Goal: Task Accomplishment & Management: Manage account settings

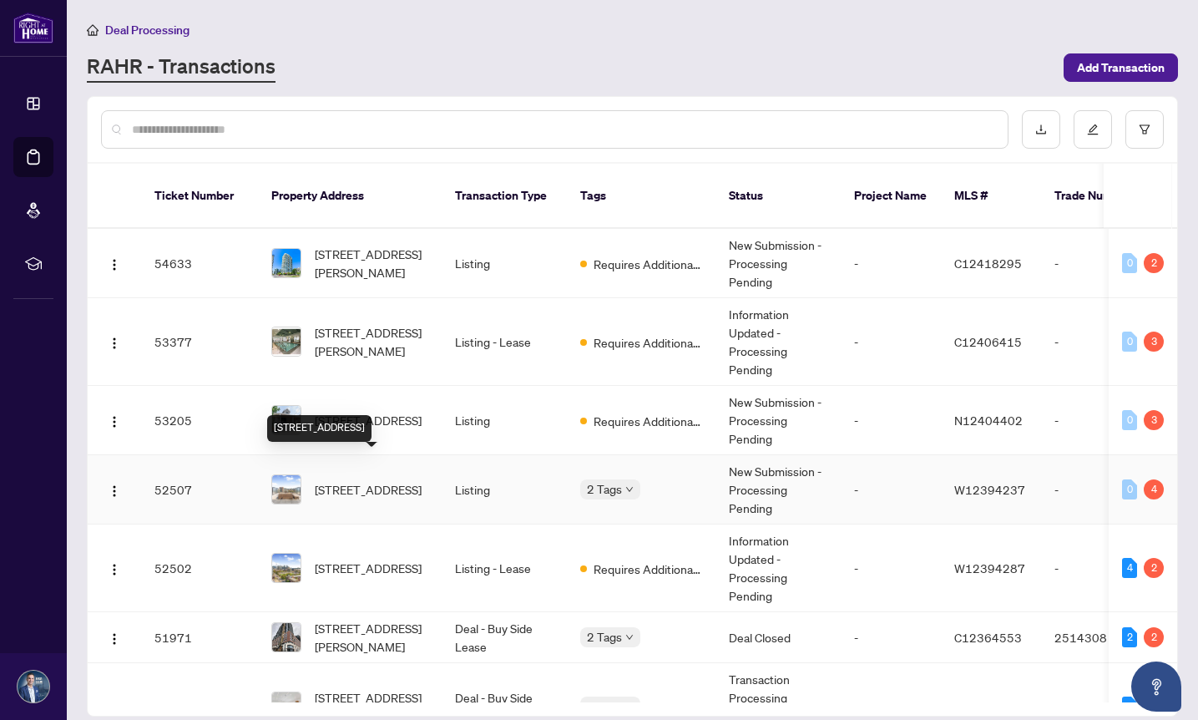
click at [361, 480] on span "[STREET_ADDRESS]" at bounding box center [368, 489] width 107 height 18
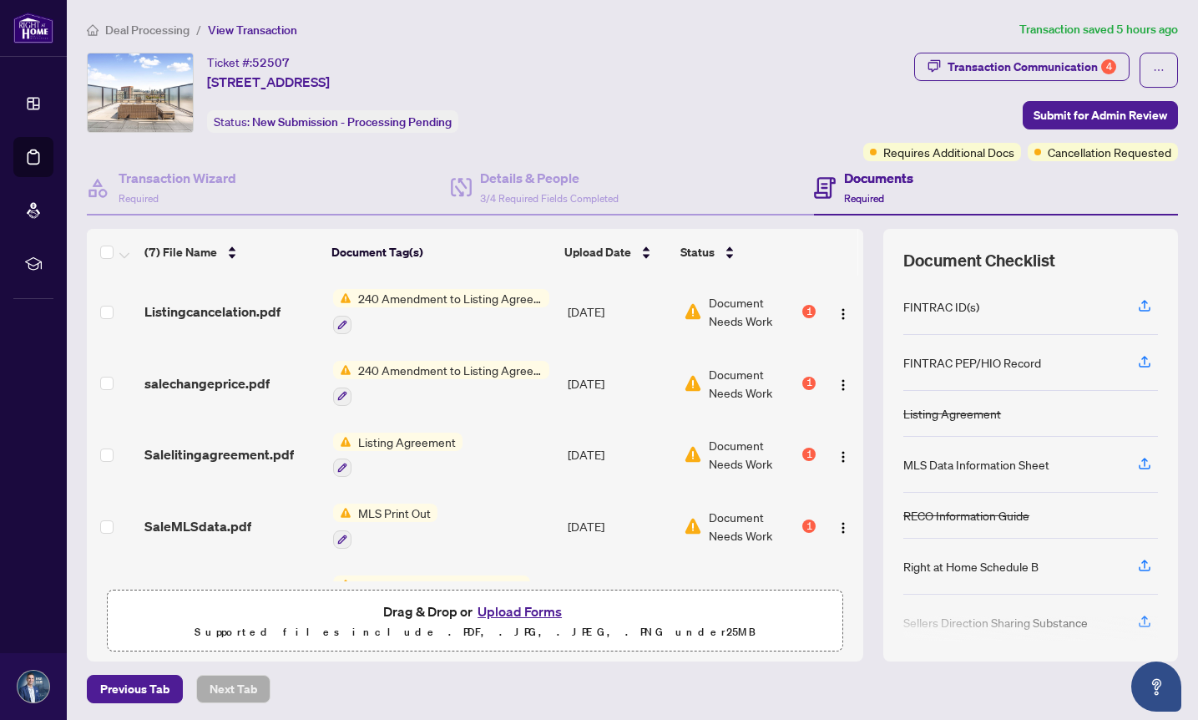
click at [502, 610] on button "Upload Forms" at bounding box center [520, 611] width 94 height 22
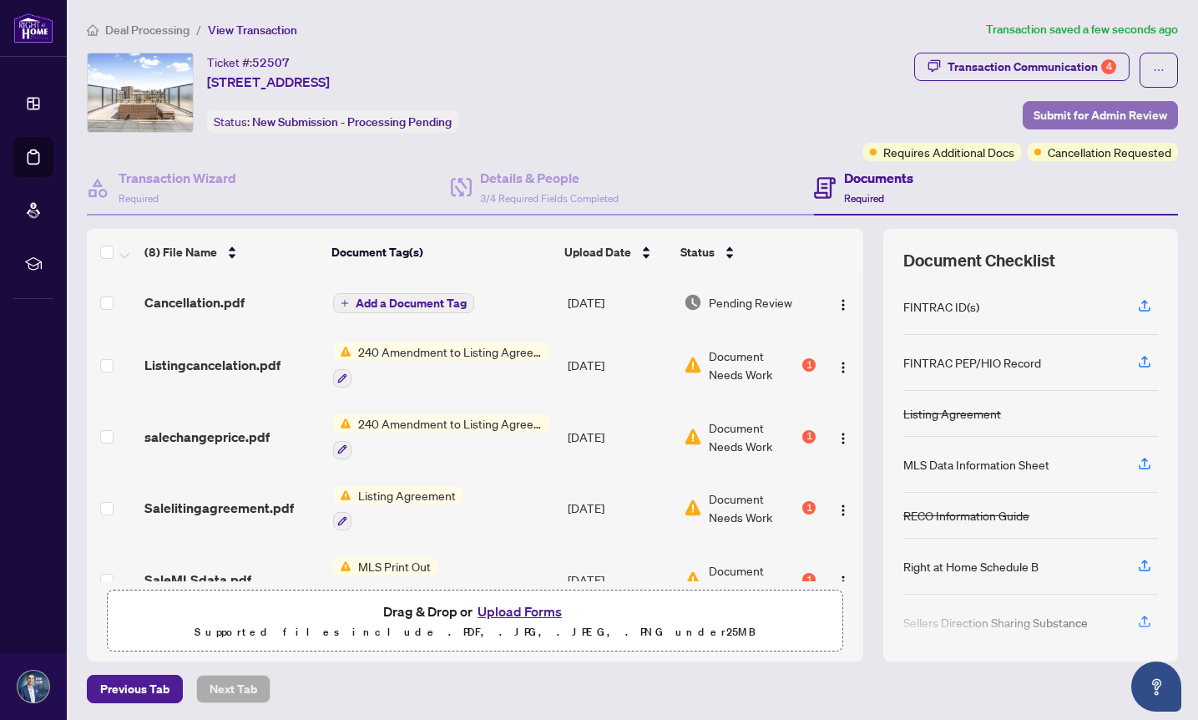
click at [1049, 117] on span "Submit for Admin Review" at bounding box center [1101, 115] width 134 height 27
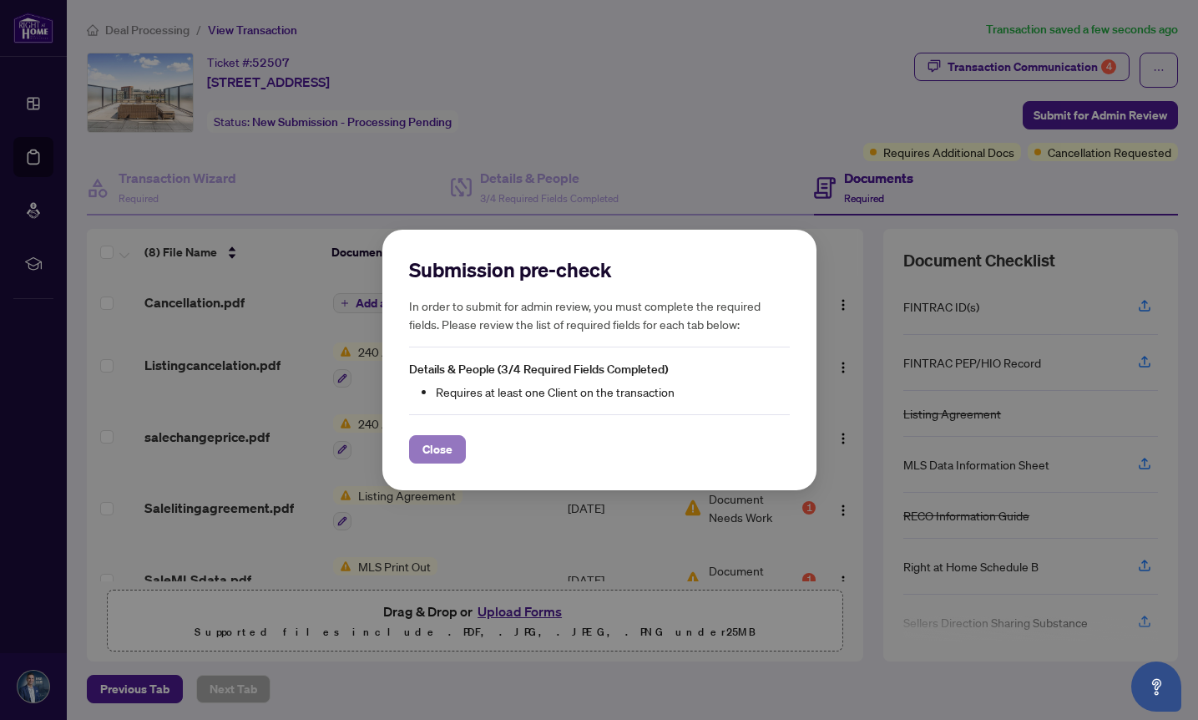
click at [425, 456] on span "Close" at bounding box center [437, 449] width 30 height 27
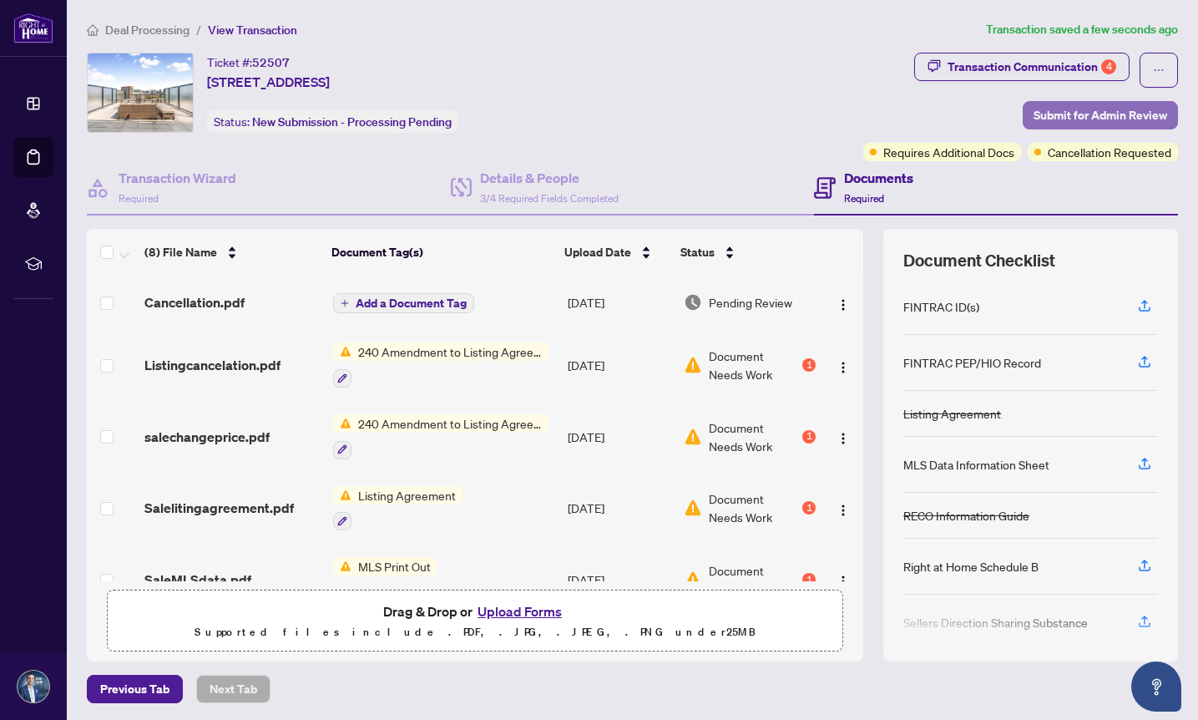
click at [1078, 113] on span "Submit for Admin Review" at bounding box center [1101, 115] width 134 height 27
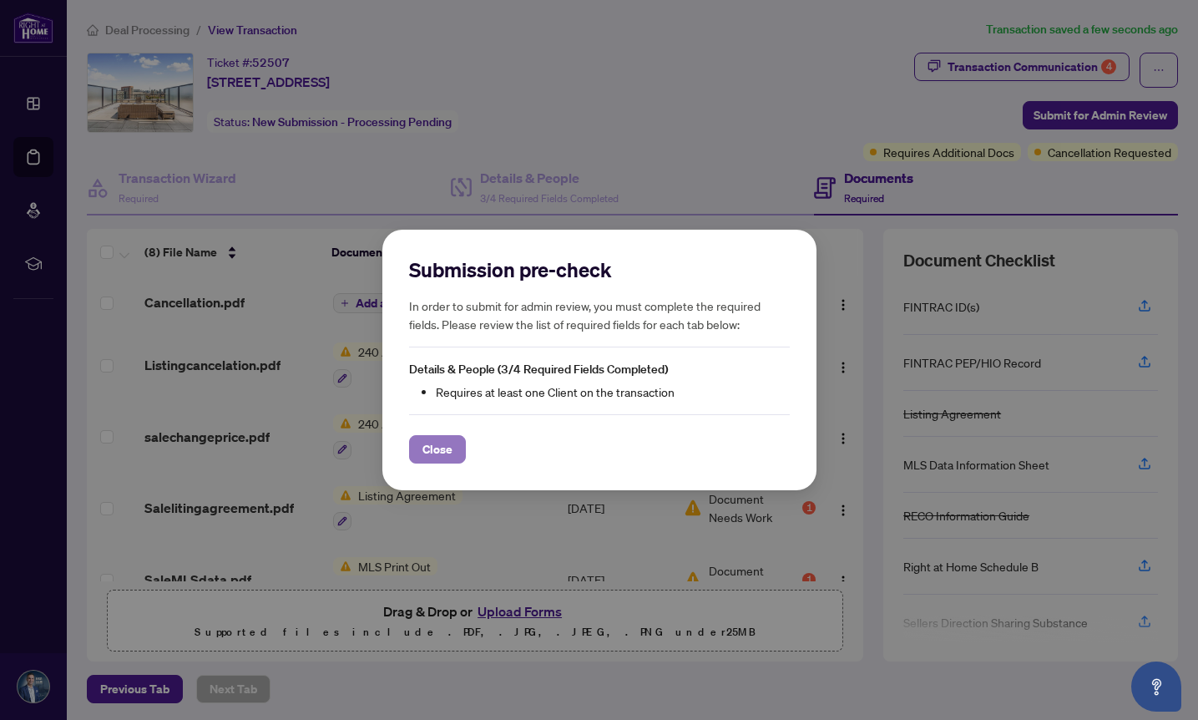
click at [430, 445] on span "Close" at bounding box center [437, 449] width 30 height 27
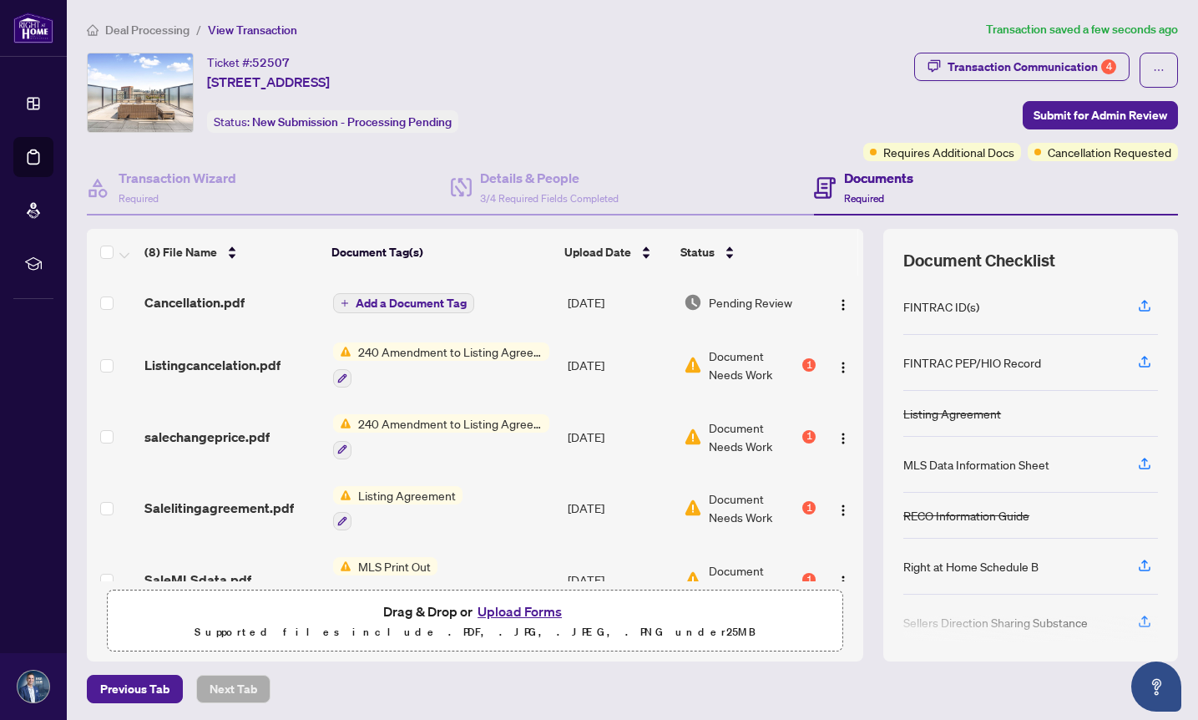
click at [660, 131] on div "Ticket #: 52507 [STREET_ADDRESS] Status: New Submission - Processing Pending" at bounding box center [472, 93] width 770 height 80
click at [204, 306] on span "Cancellation.pdf" at bounding box center [194, 302] width 100 height 20
click at [412, 491] on span "Listing Agreement" at bounding box center [406, 495] width 111 height 18
click at [402, 492] on span "Listing Agreement" at bounding box center [406, 495] width 111 height 18
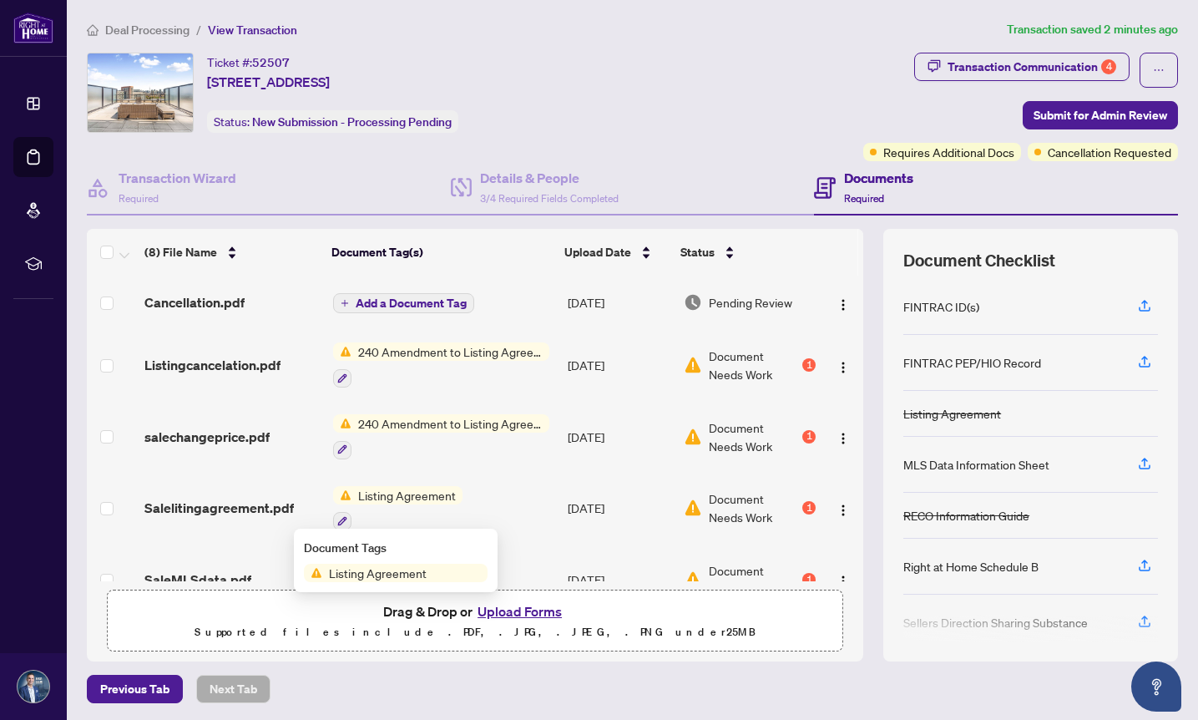
click at [382, 572] on span "Listing Agreement" at bounding box center [377, 573] width 111 height 18
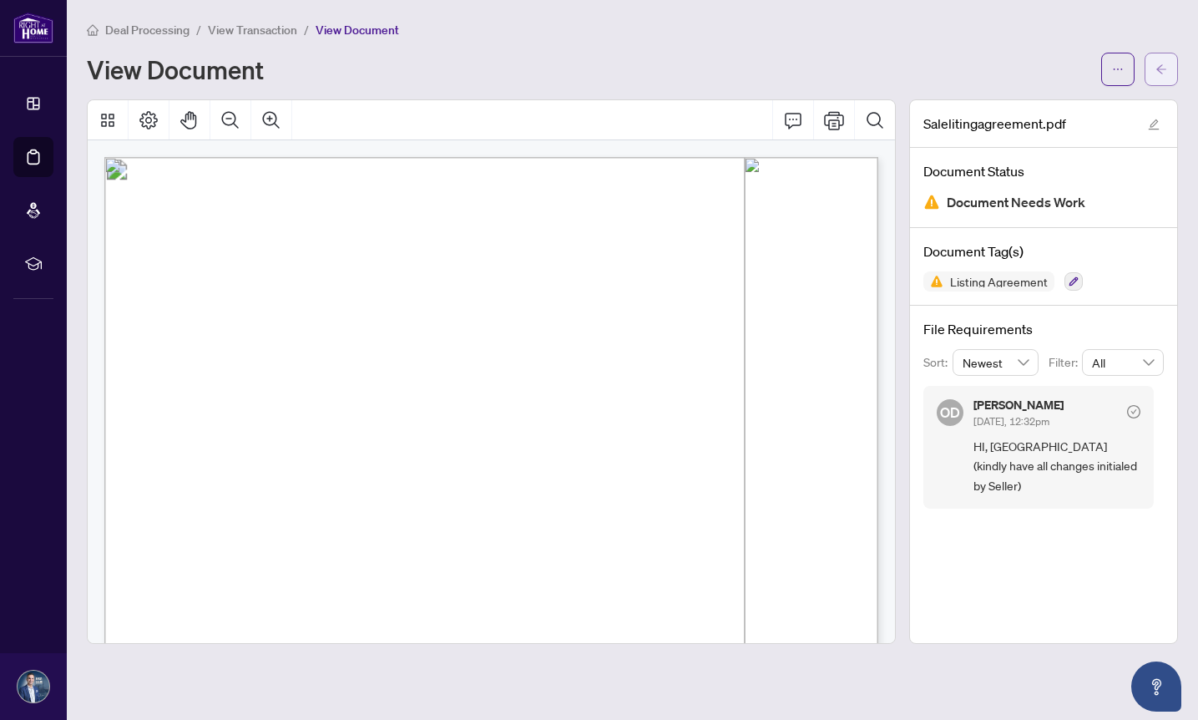
click at [1160, 72] on icon "arrow-left" at bounding box center [1161, 69] width 12 height 12
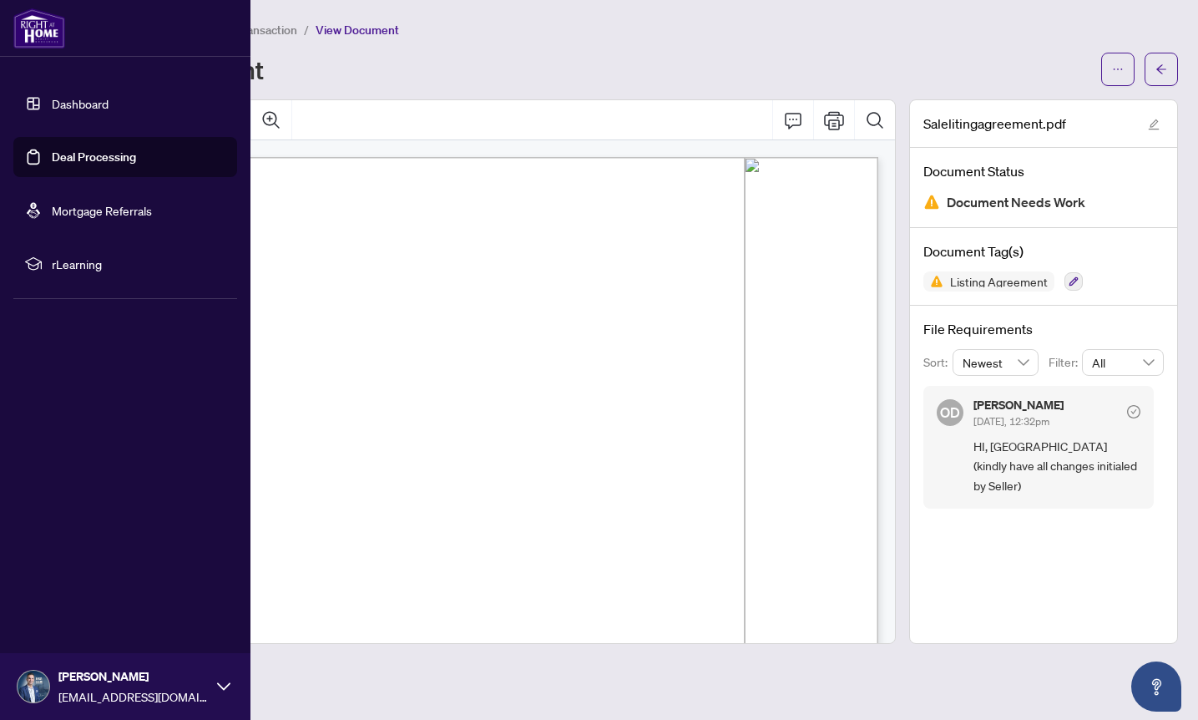
click at [63, 154] on link "Deal Processing" at bounding box center [94, 156] width 84 height 15
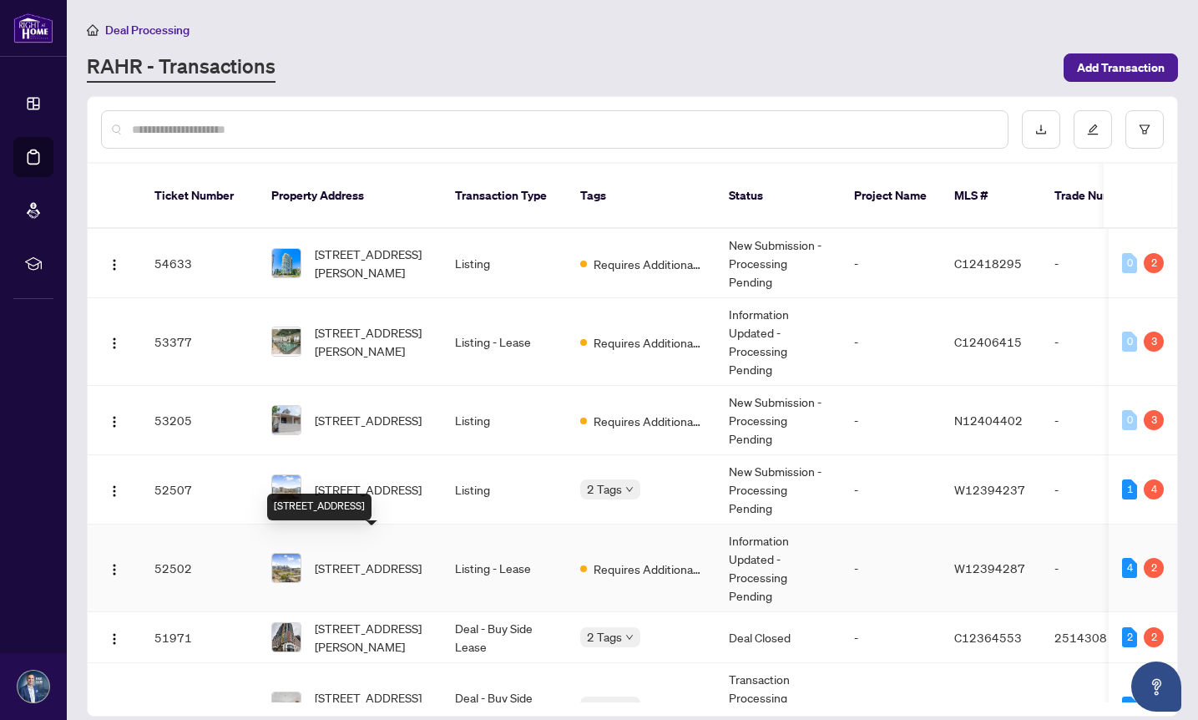
click at [340, 559] on span "[STREET_ADDRESS]" at bounding box center [368, 568] width 107 height 18
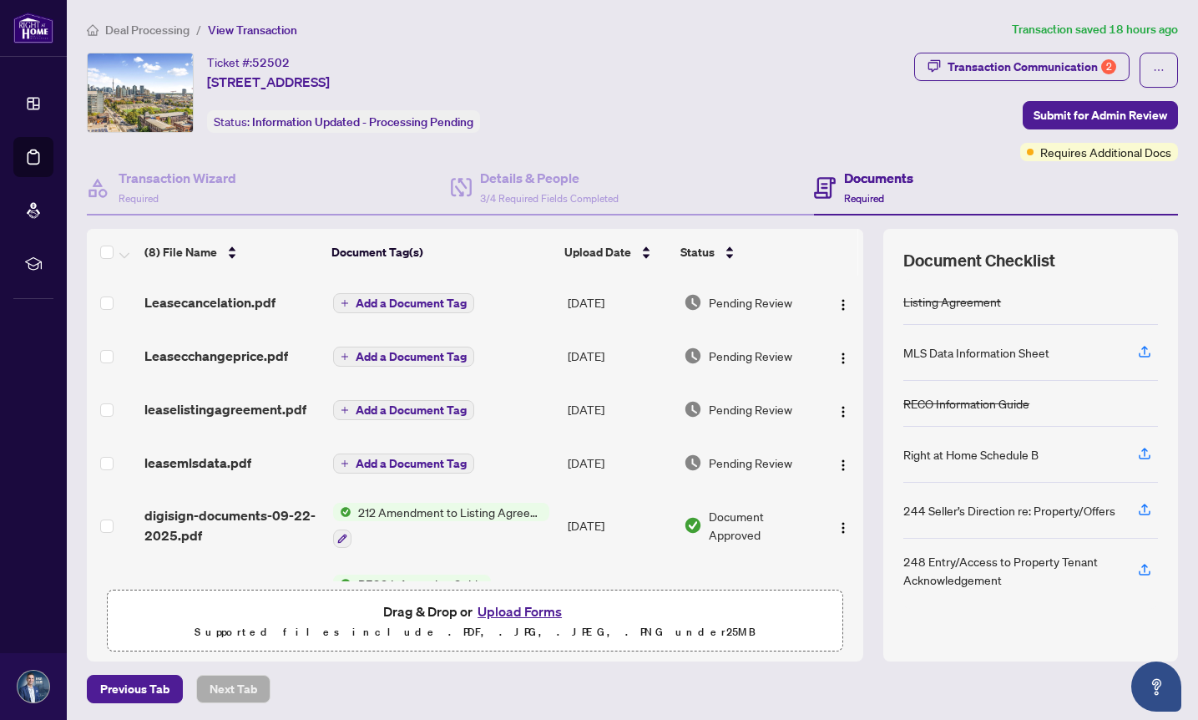
click at [514, 609] on button "Upload Forms" at bounding box center [520, 611] width 94 height 22
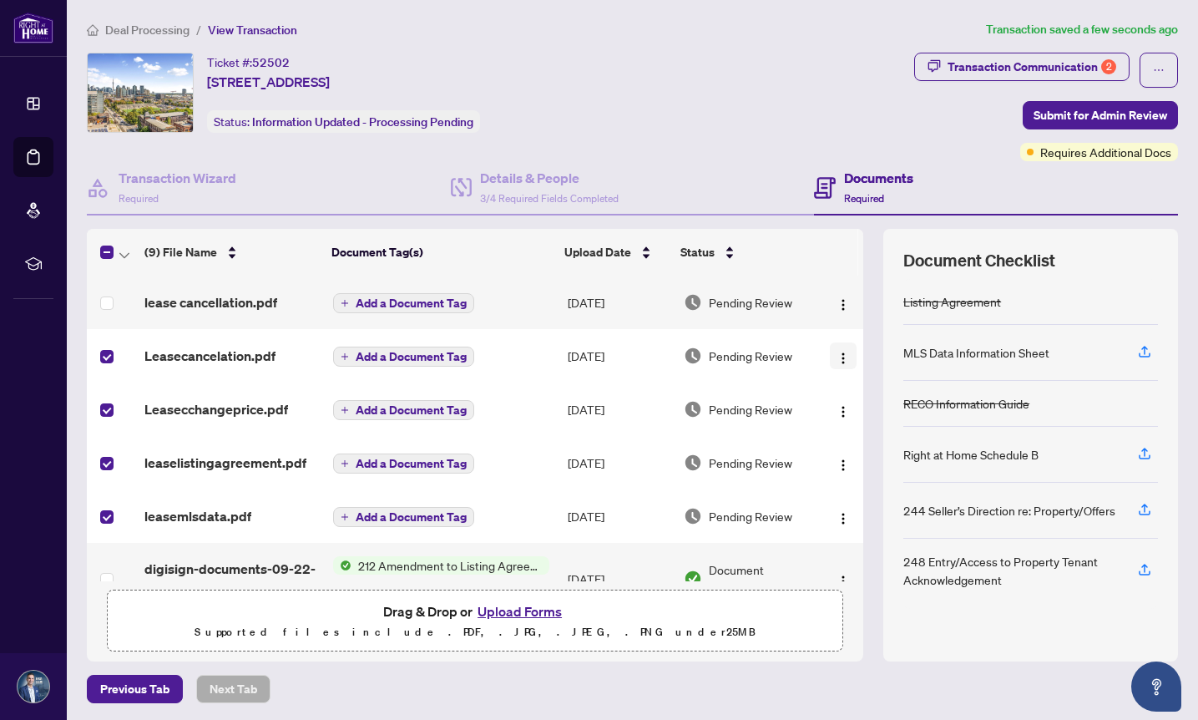
click at [840, 352] on img "button" at bounding box center [843, 357] width 13 height 13
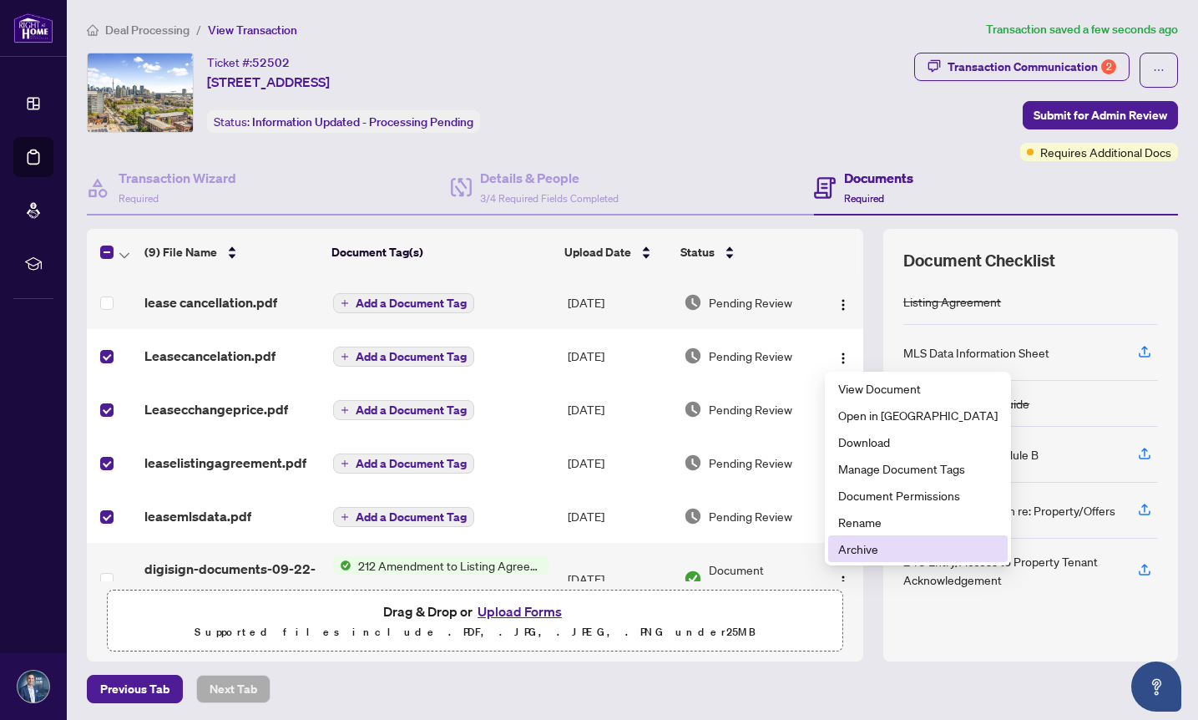
click at [861, 549] on span "Archive" at bounding box center [917, 548] width 159 height 18
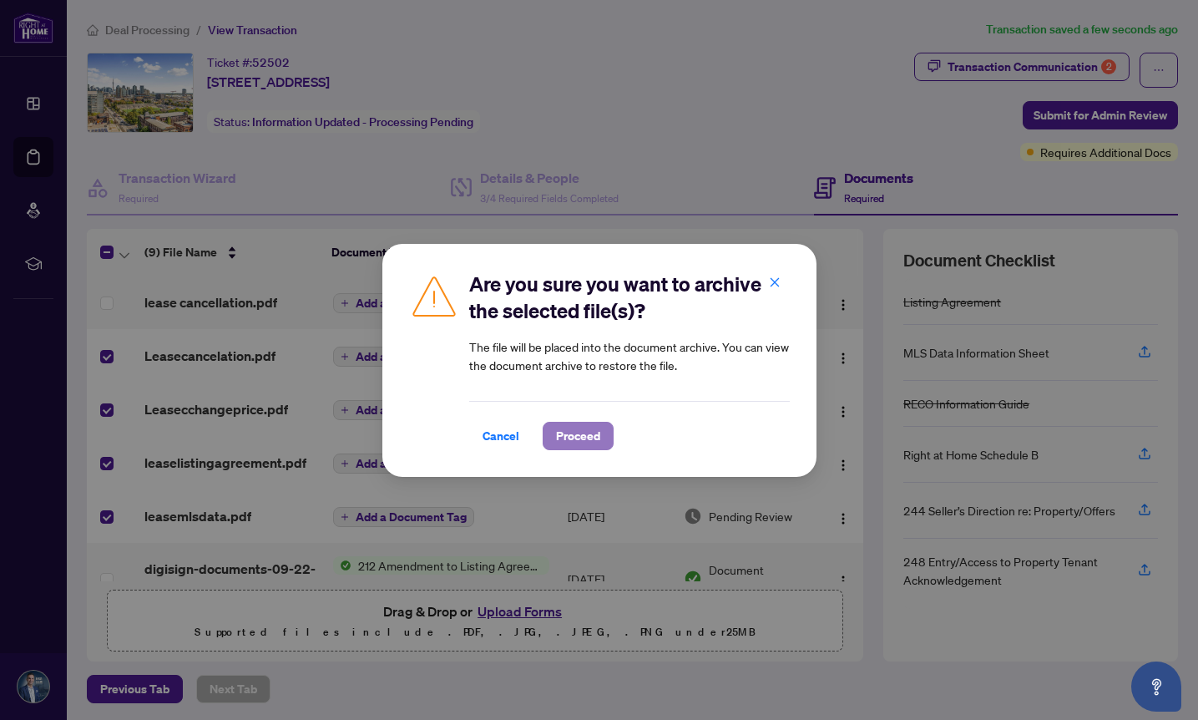
click at [581, 445] on span "Proceed" at bounding box center [578, 435] width 44 height 27
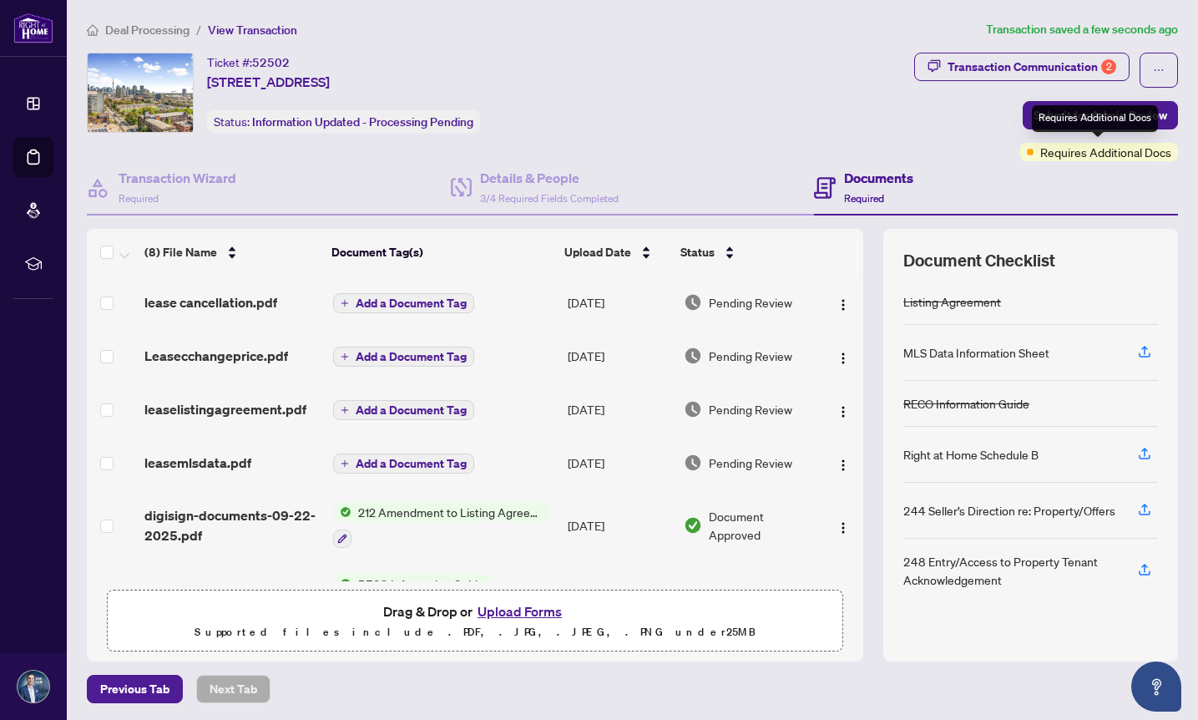
click at [1065, 118] on div "Requires Additional Docs" at bounding box center [1095, 118] width 126 height 27
click at [932, 145] on div "Transaction Communication 2 Submit for Admin Review Requires Additional Docs" at bounding box center [1046, 107] width 264 height 109
click at [1076, 119] on span "Submit for Admin Review" at bounding box center [1101, 115] width 134 height 27
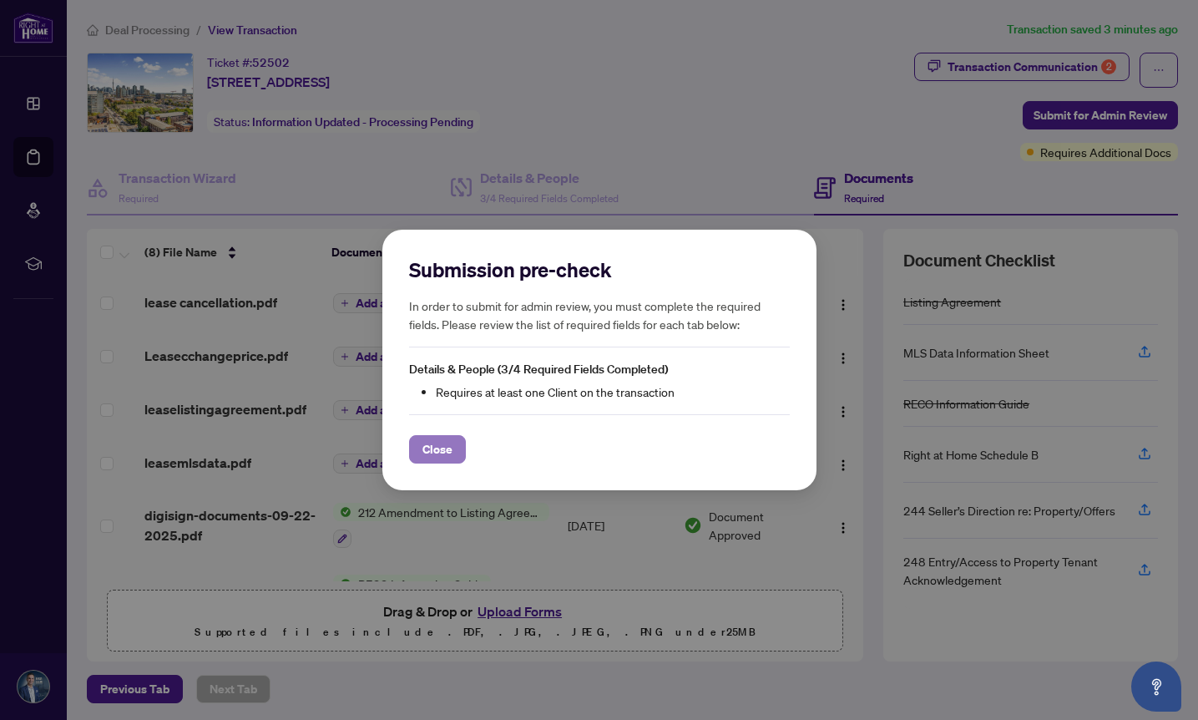
click at [432, 450] on span "Close" at bounding box center [437, 449] width 30 height 27
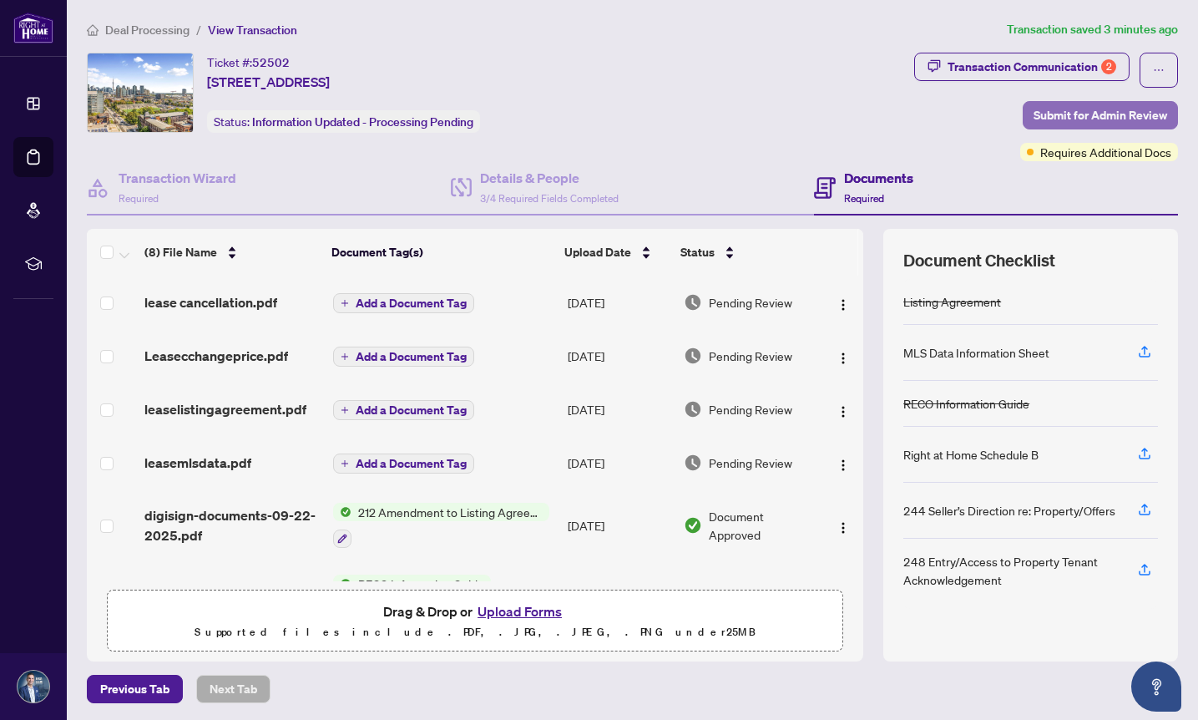
click at [1067, 117] on span "Submit for Admin Review" at bounding box center [1101, 115] width 134 height 27
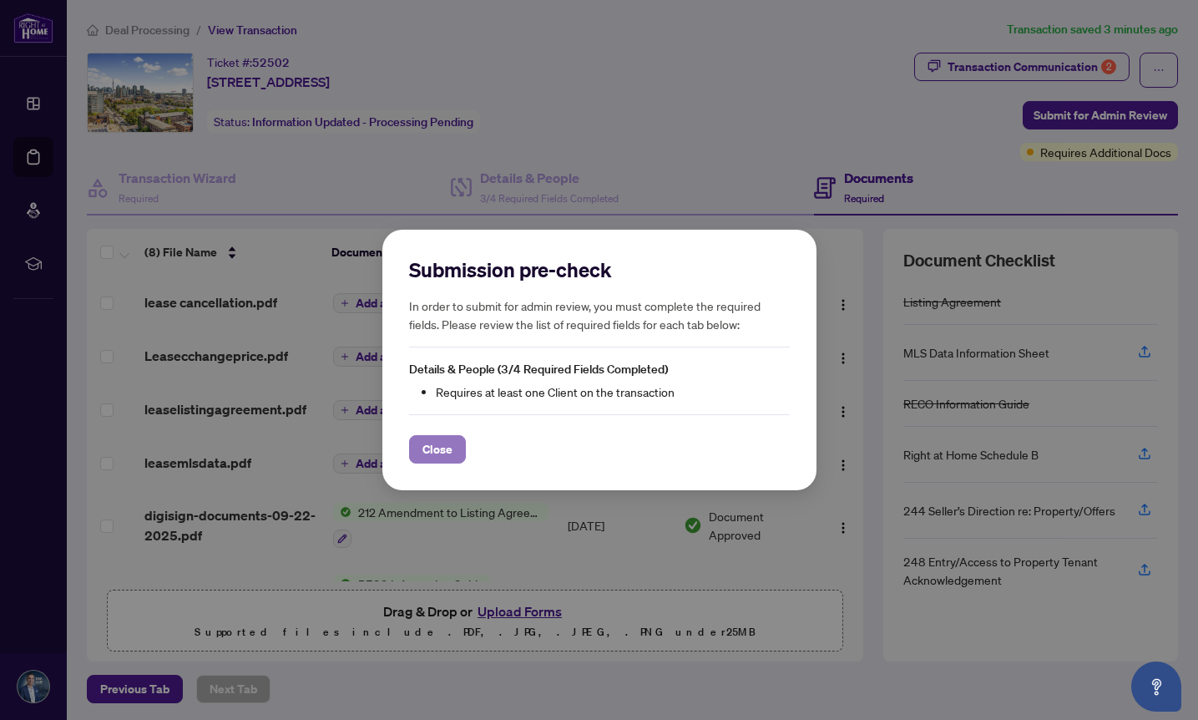
click at [431, 451] on span "Close" at bounding box center [437, 449] width 30 height 27
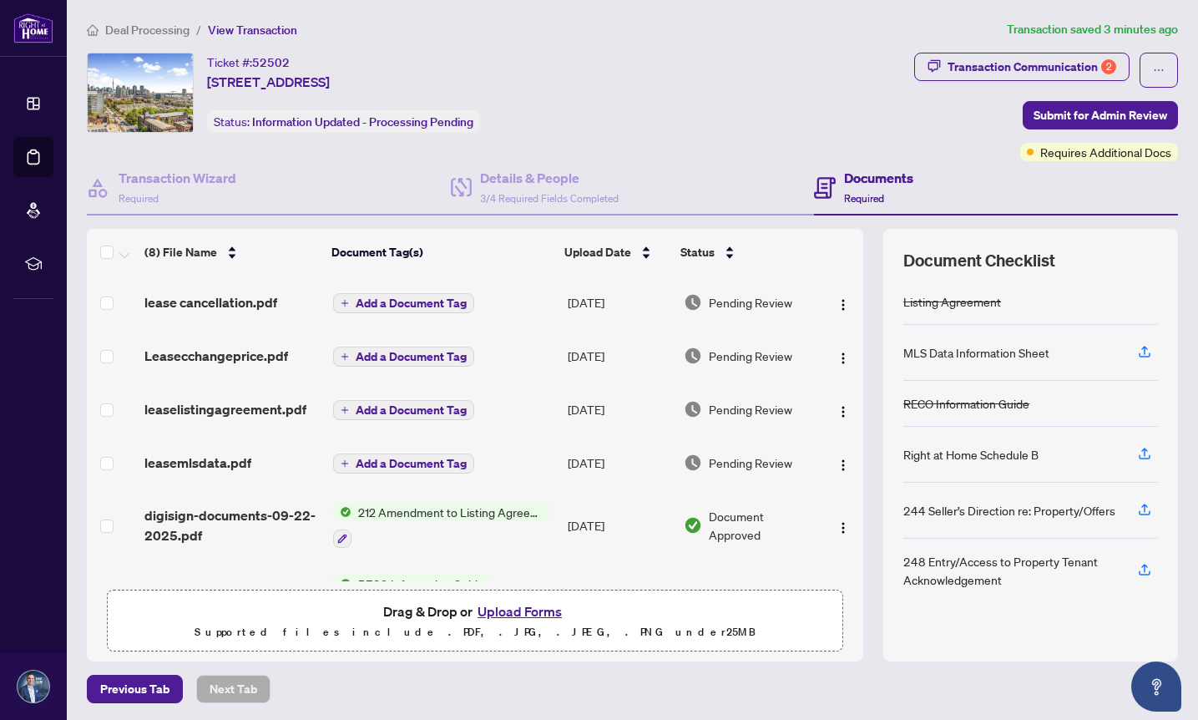
click at [431, 453] on button "Add a Document Tag" at bounding box center [403, 463] width 141 height 20
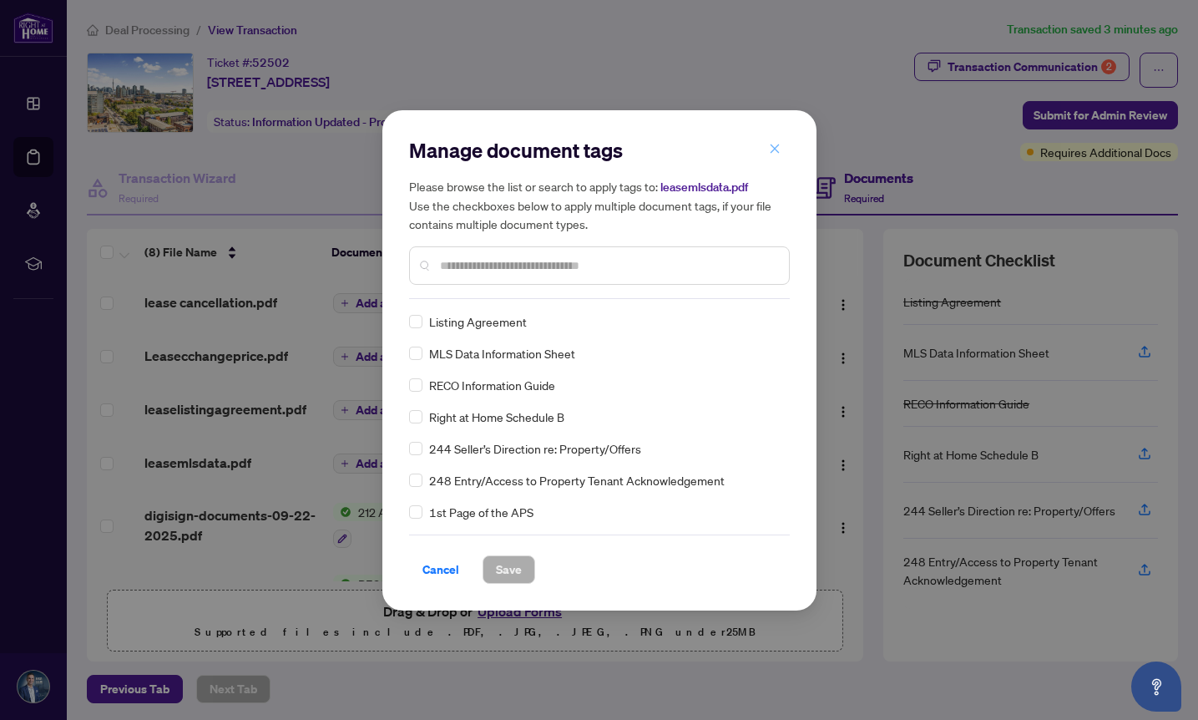
click at [776, 149] on icon "close" at bounding box center [775, 149] width 12 height 12
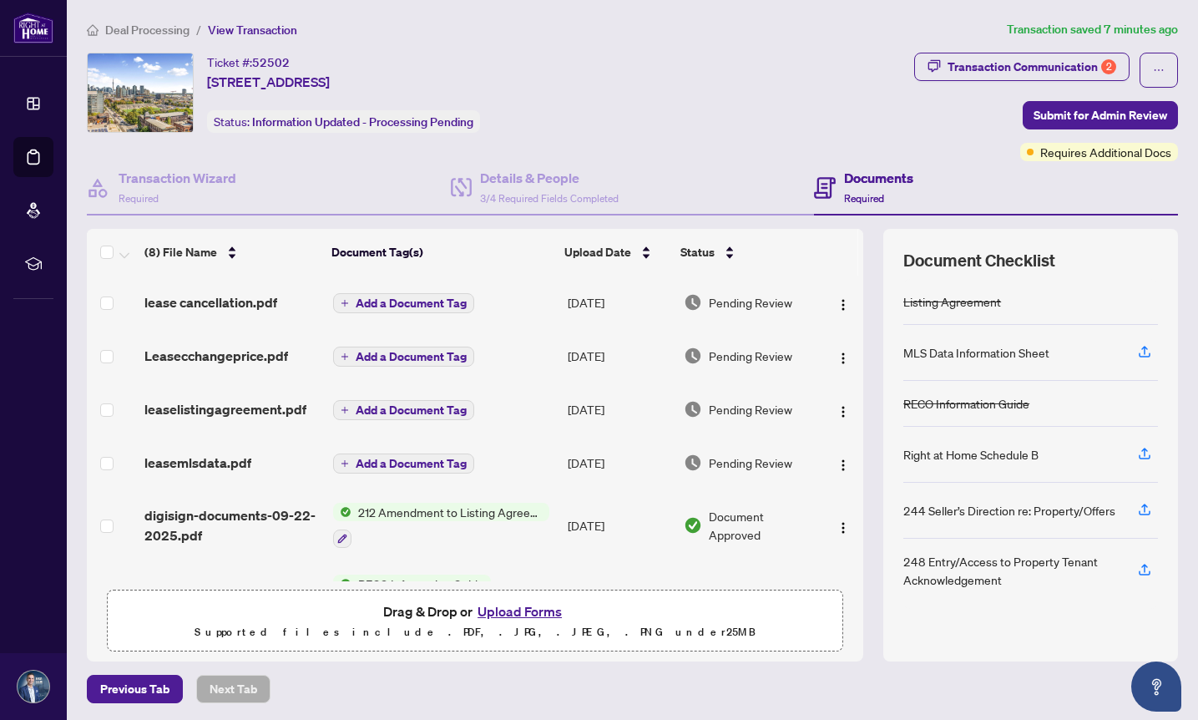
click at [710, 107] on div "Ticket #: 52502 [STREET_ADDRESS] Status: Information Updated - Processing Pendi…" at bounding box center [497, 93] width 821 height 80
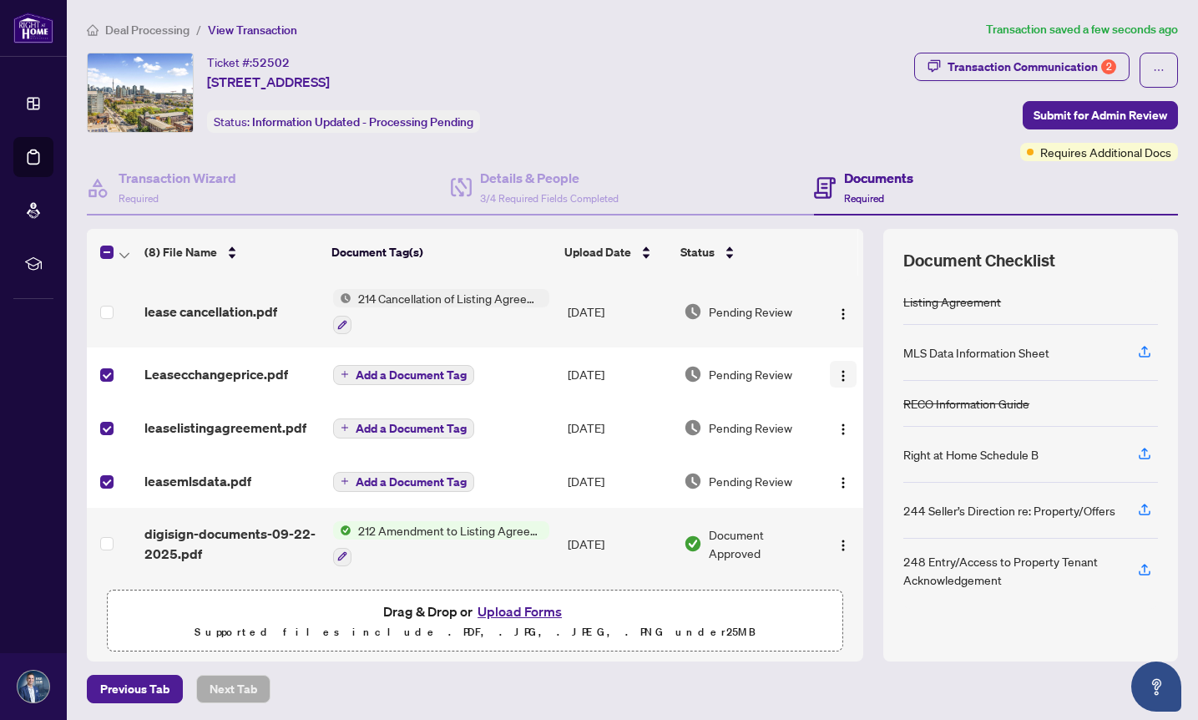
click at [837, 372] on img "button" at bounding box center [843, 375] width 13 height 13
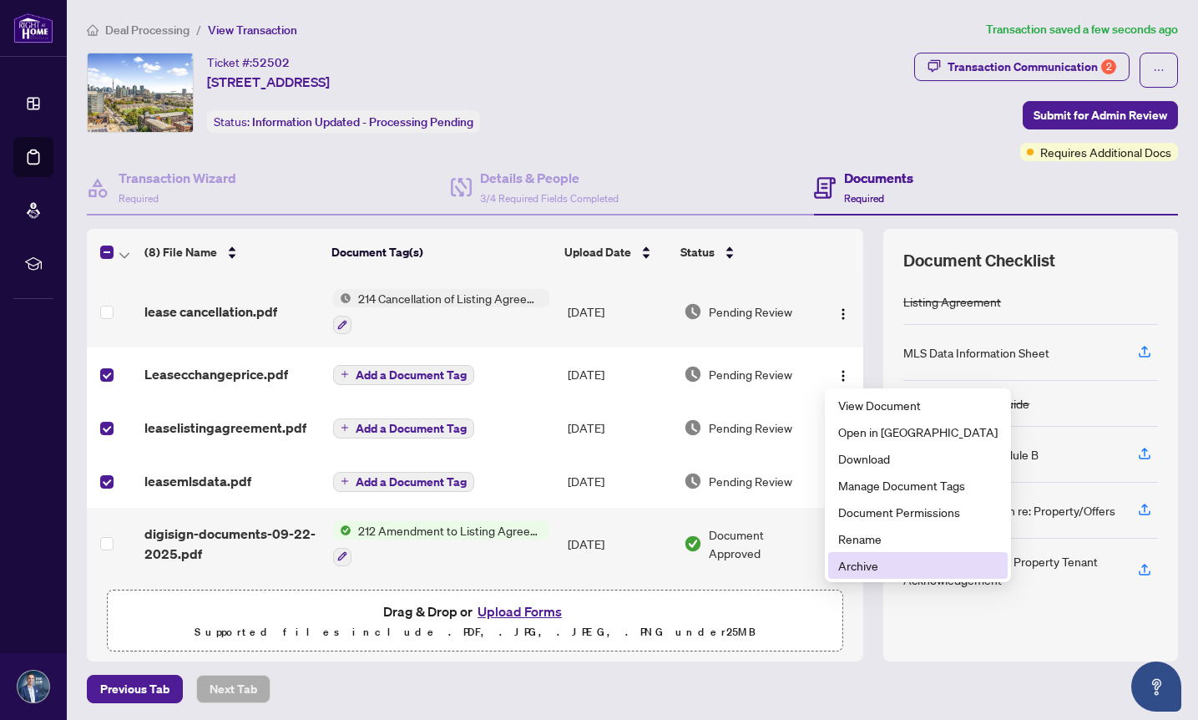
click at [847, 570] on span "Archive" at bounding box center [917, 565] width 159 height 18
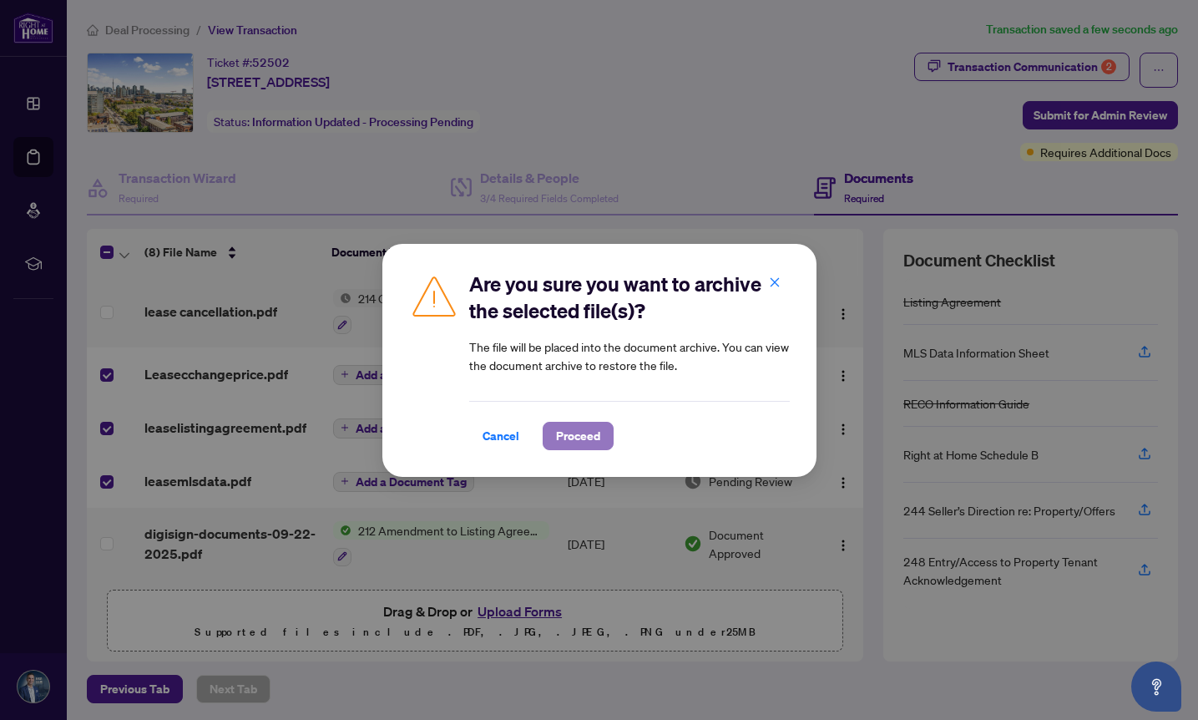
click at [562, 440] on span "Proceed" at bounding box center [578, 435] width 44 height 27
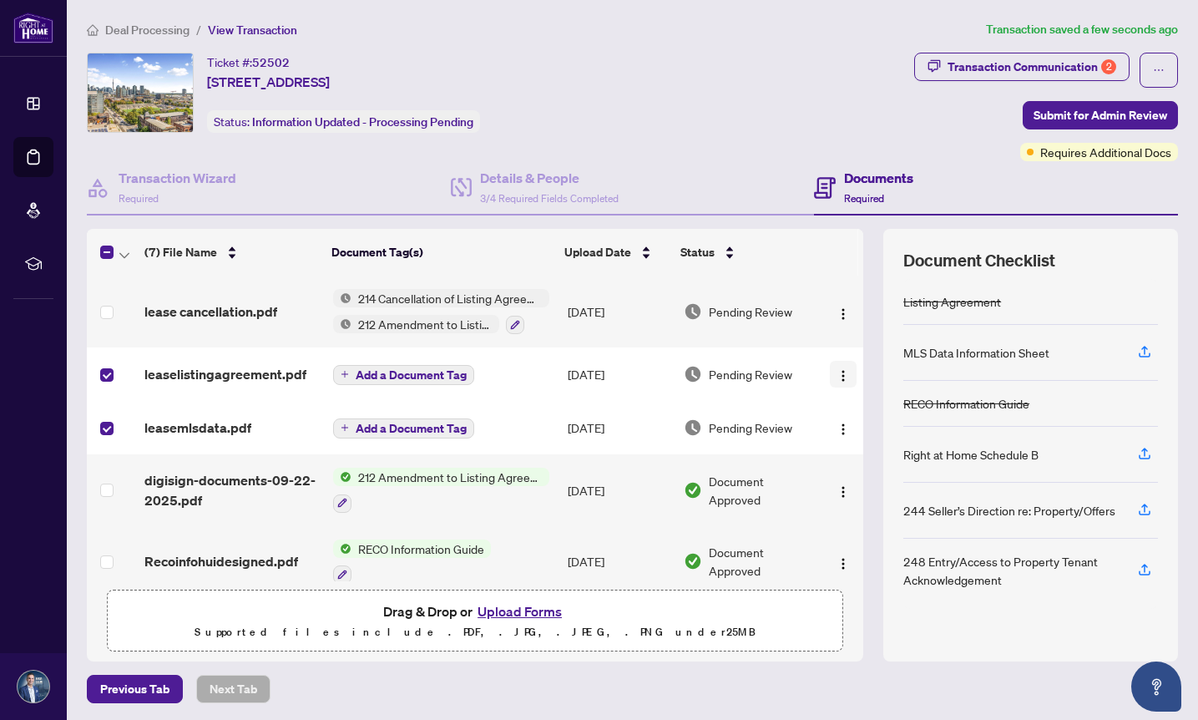
click at [838, 371] on img "button" at bounding box center [843, 375] width 13 height 13
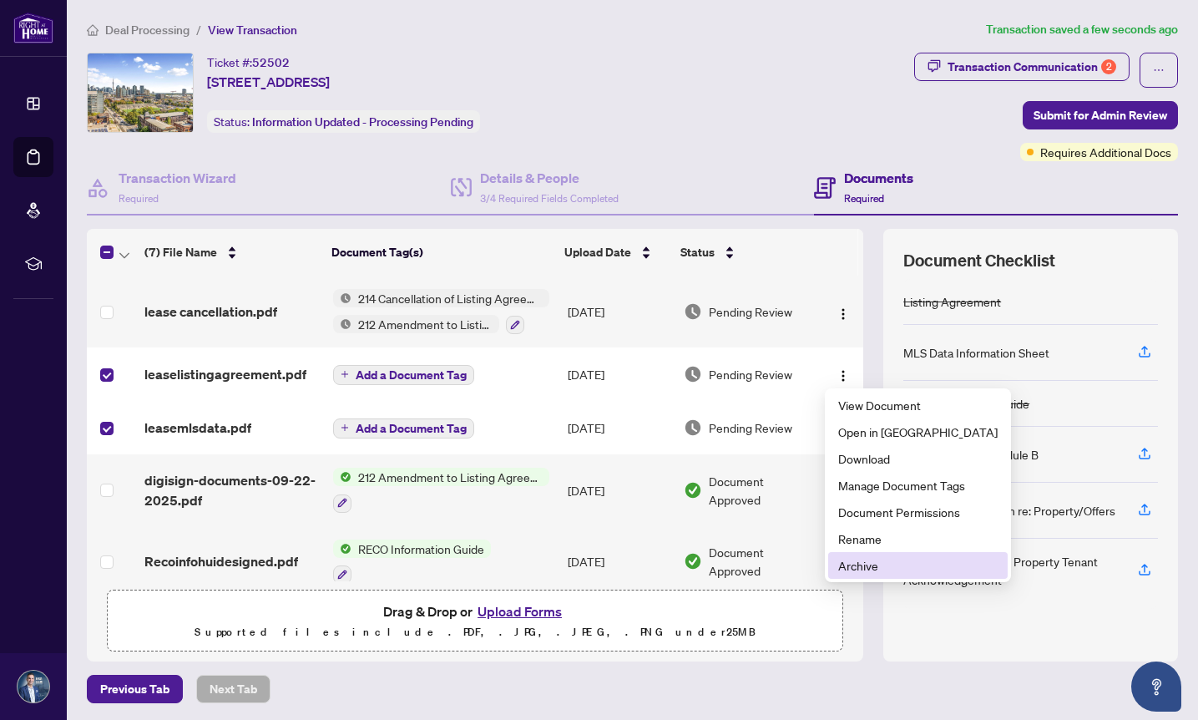
click at [846, 564] on span "Archive" at bounding box center [917, 565] width 159 height 18
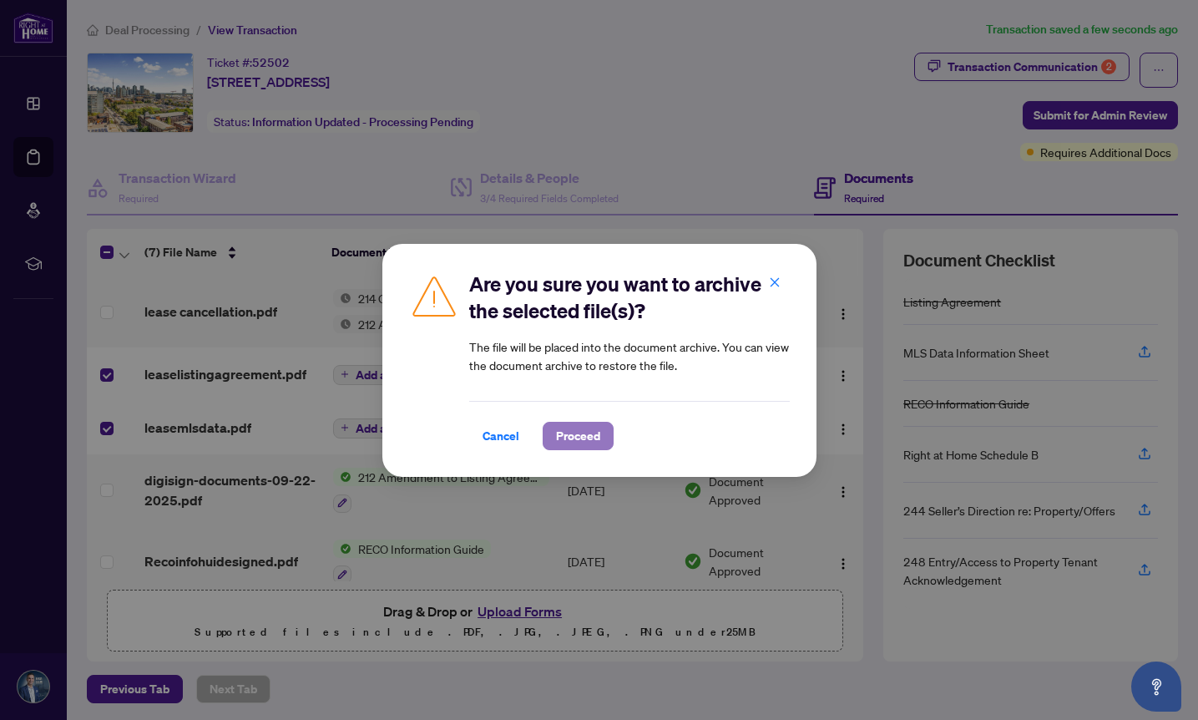
click at [589, 436] on span "Proceed" at bounding box center [578, 435] width 44 height 27
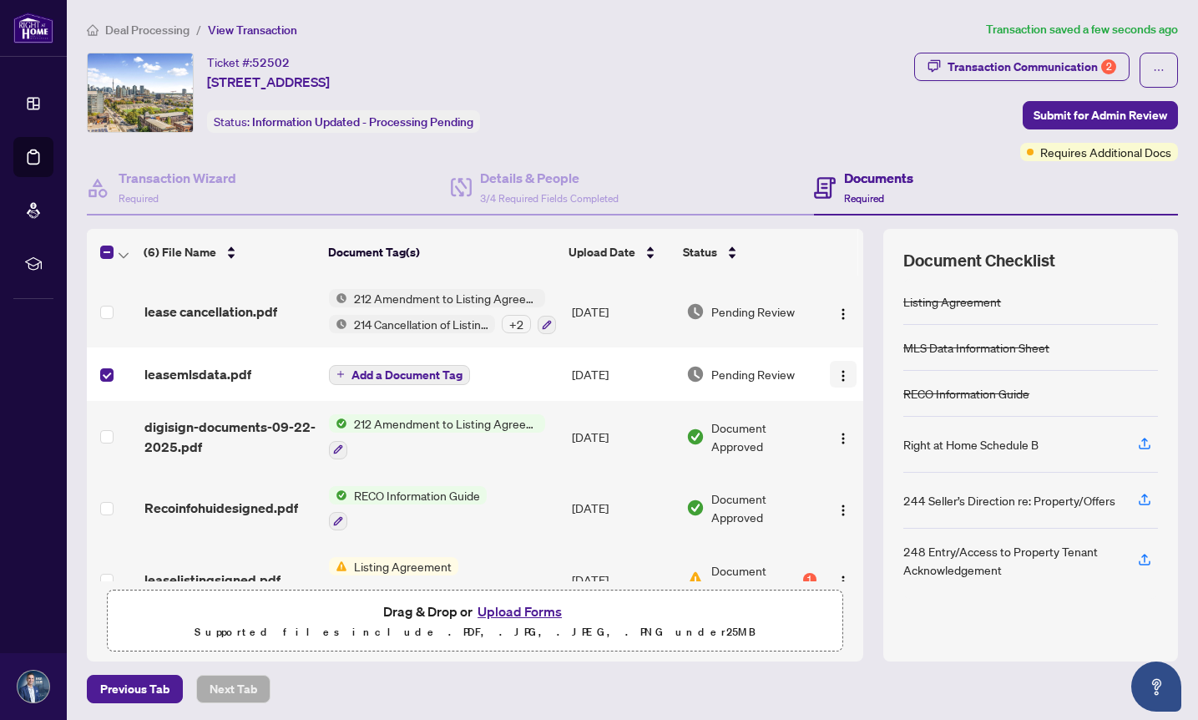
click at [840, 369] on img "button" at bounding box center [843, 375] width 13 height 13
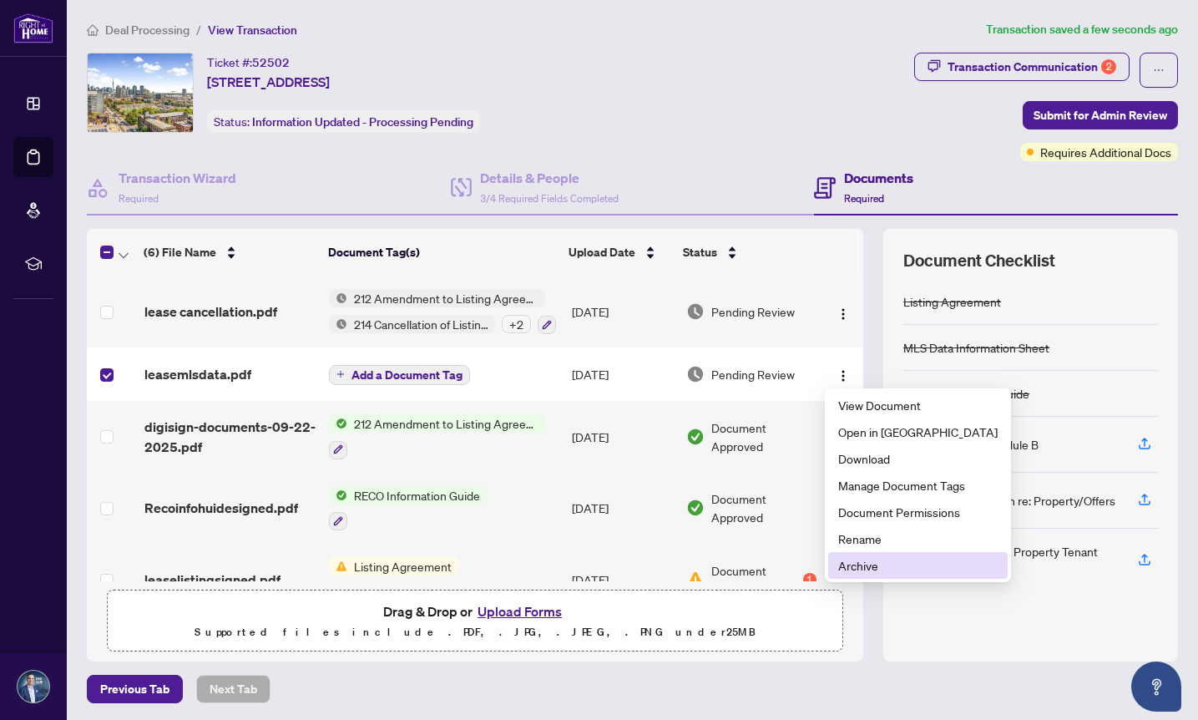
click at [848, 562] on span "Archive" at bounding box center [917, 565] width 159 height 18
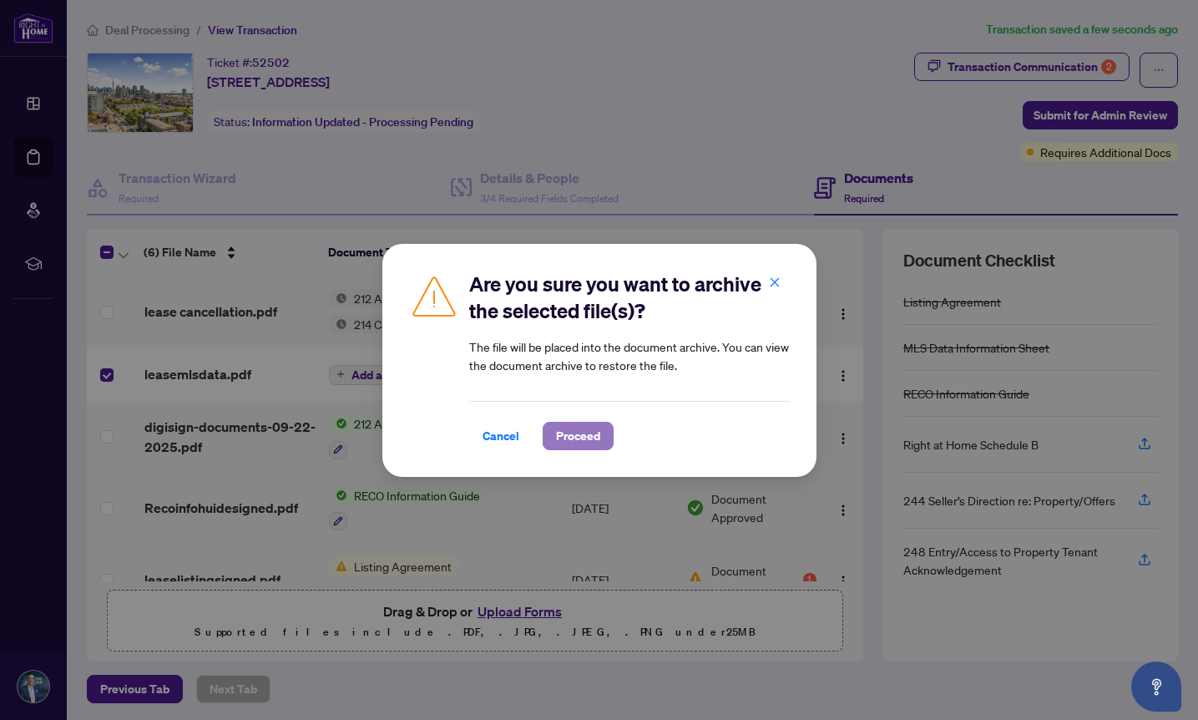
click at [572, 441] on span "Proceed" at bounding box center [578, 435] width 44 height 27
